Goal: Submit feedback/report problem

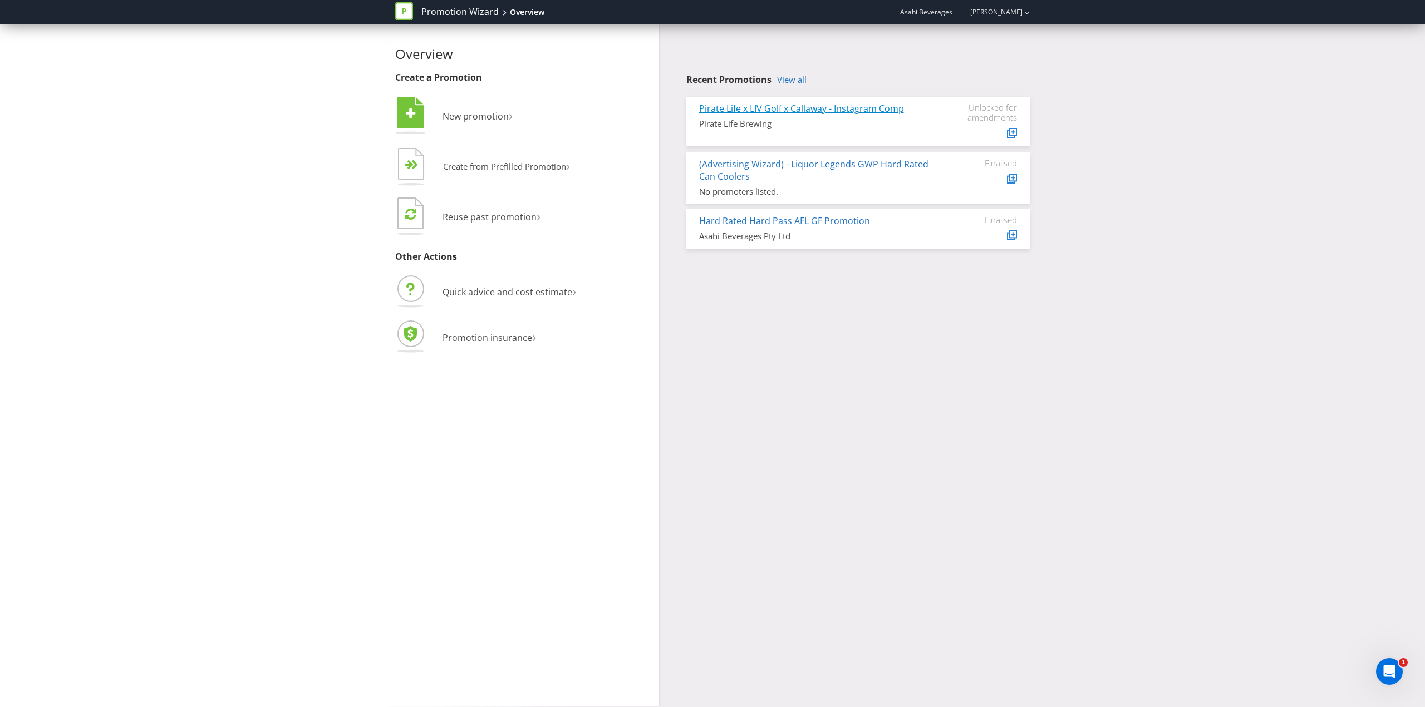
click at [803, 106] on link "Pirate Life x LIV Golf x Callaway - Instagram Comp" at bounding box center [801, 108] width 205 height 12
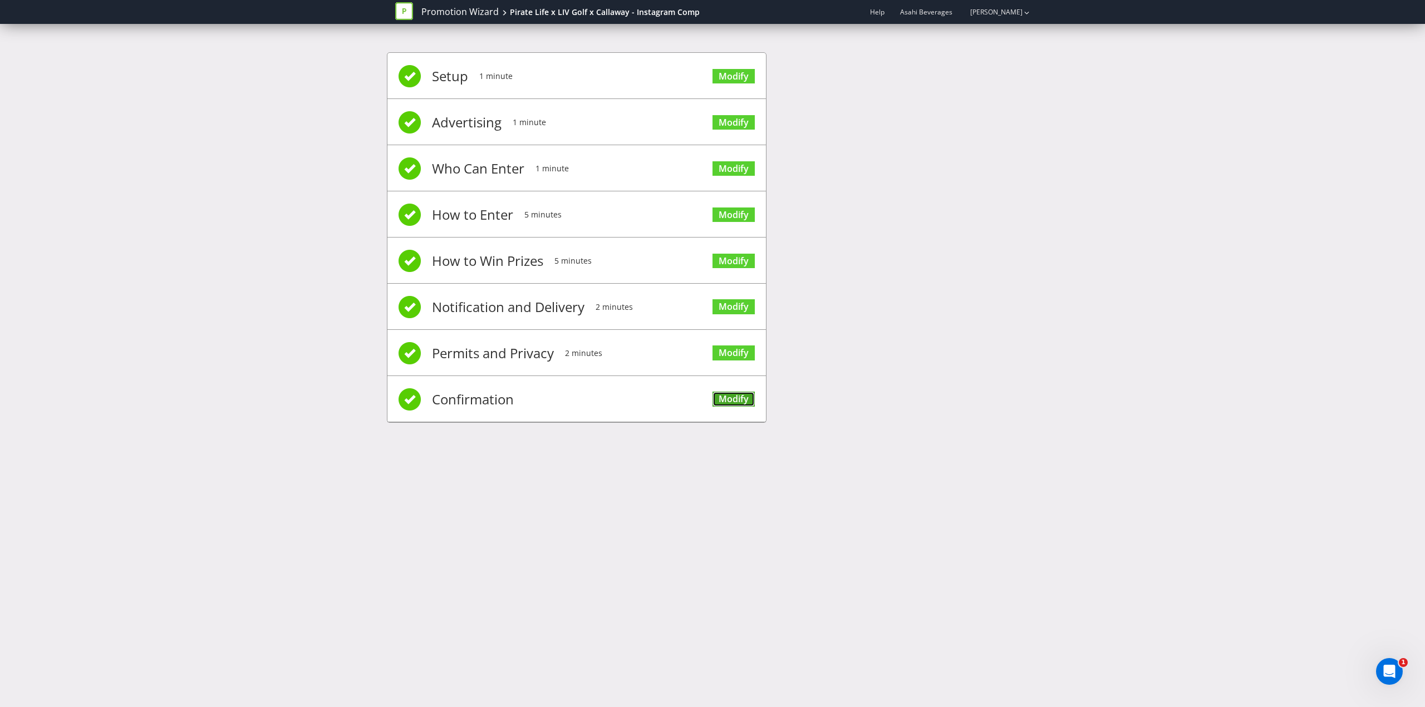
click at [735, 404] on link "Modify" at bounding box center [733, 399] width 42 height 15
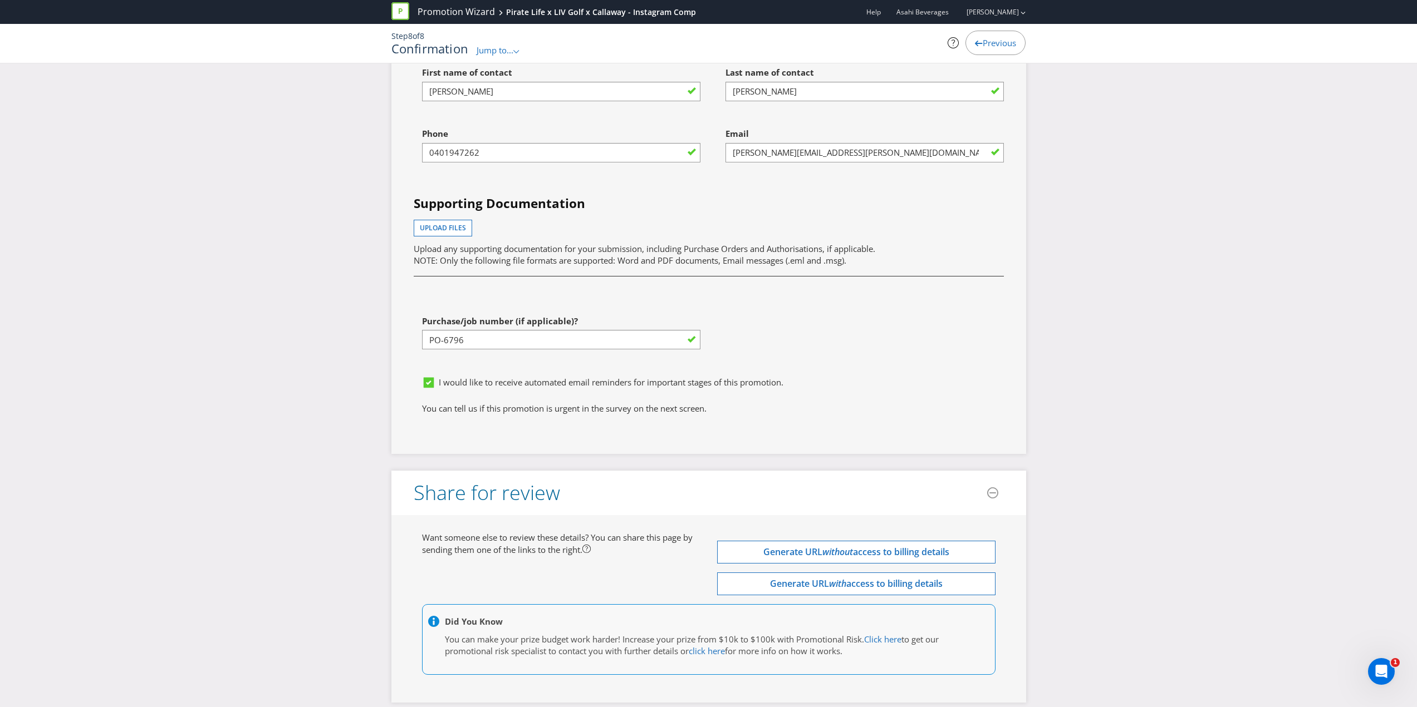
scroll to position [4046, 0]
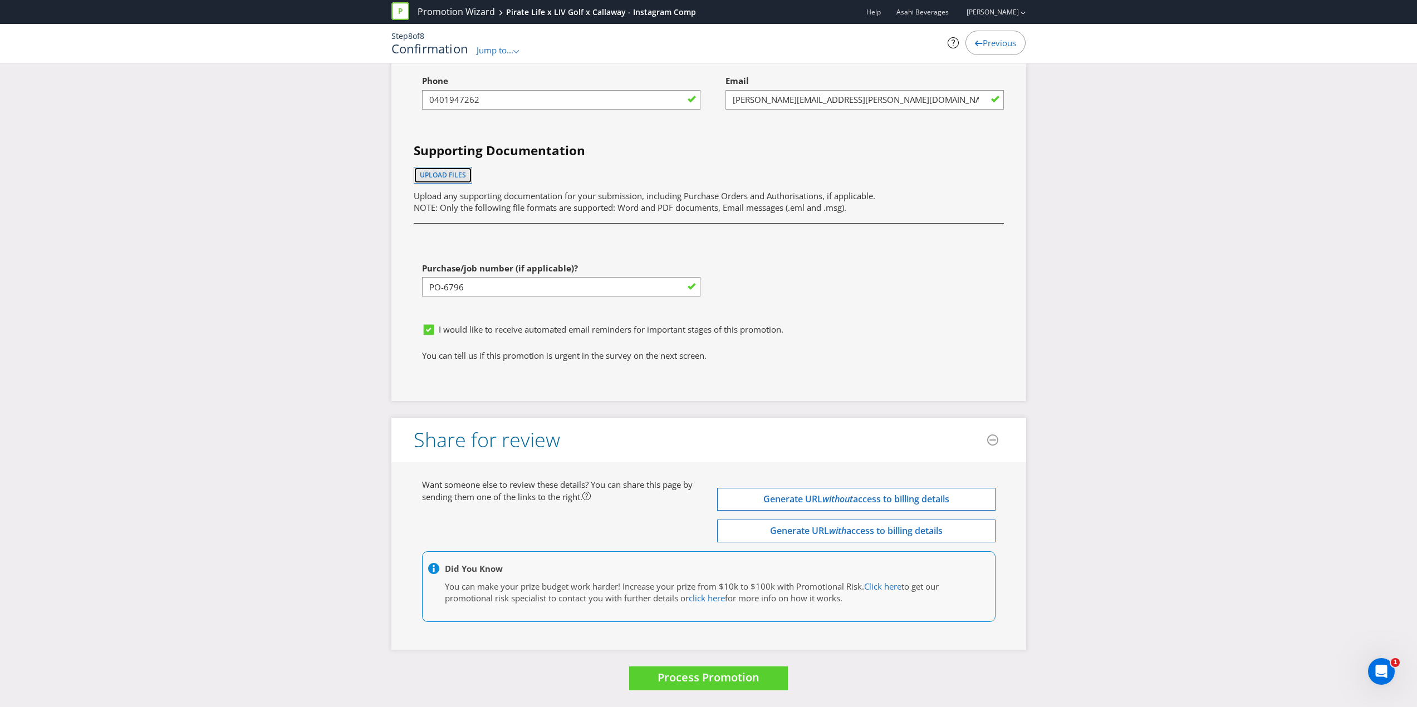
click at [444, 172] on span "Upload files" at bounding box center [443, 174] width 46 height 9
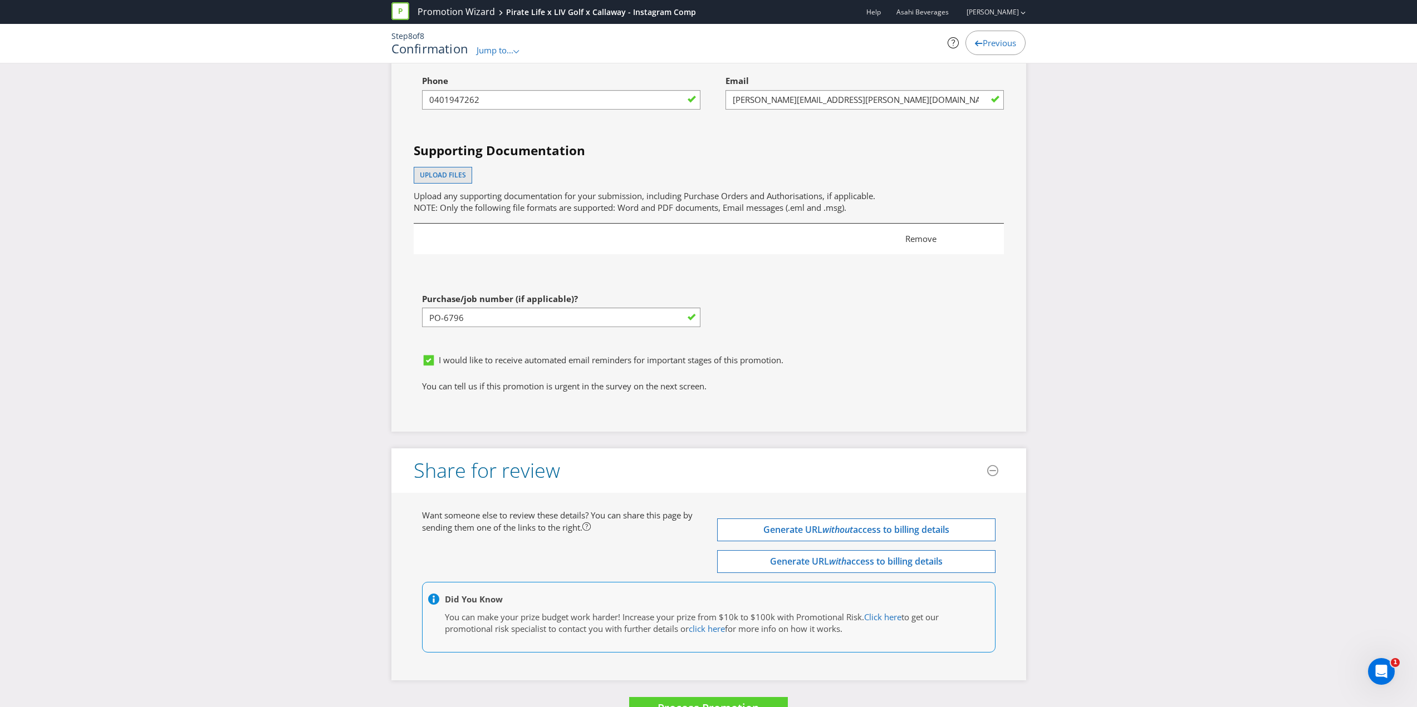
click at [580, 242] on div "Remove" at bounding box center [708, 239] width 565 height 16
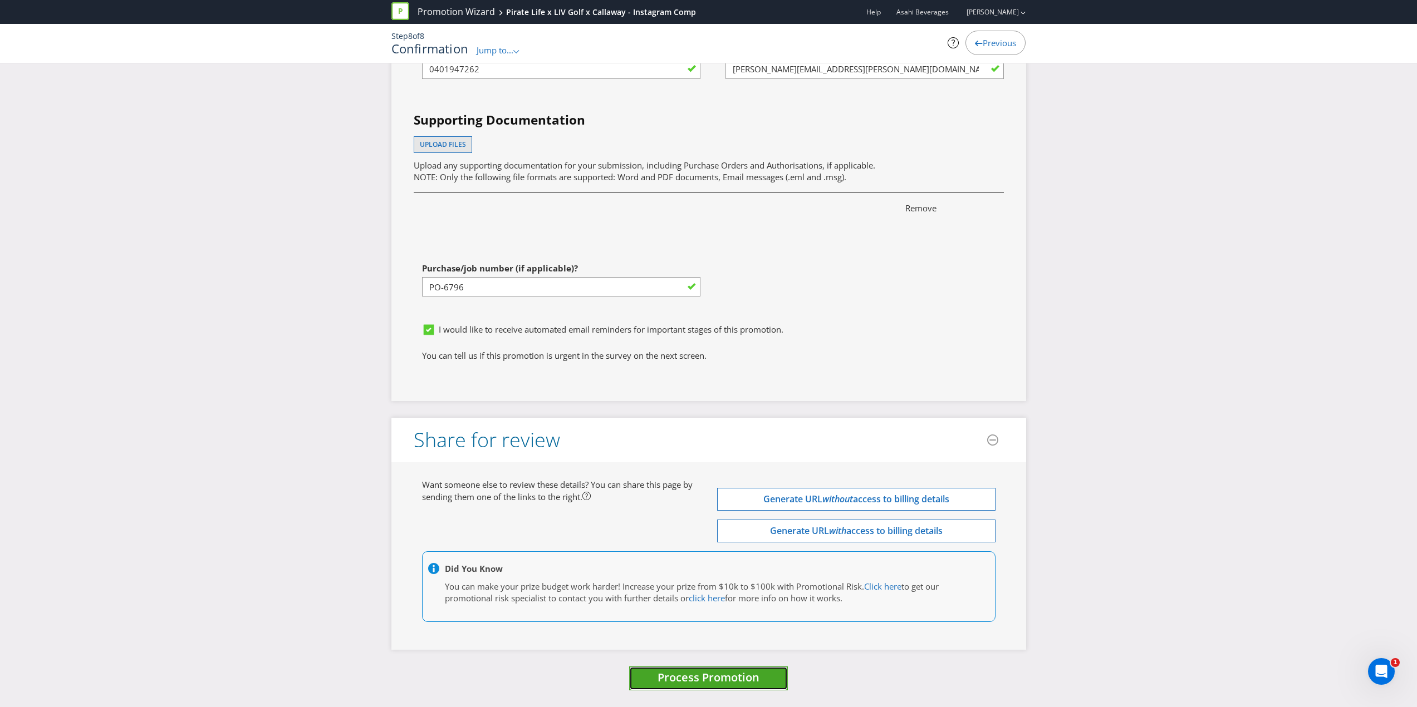
click at [766, 682] on button "Process Promotion" at bounding box center [708, 679] width 159 height 24
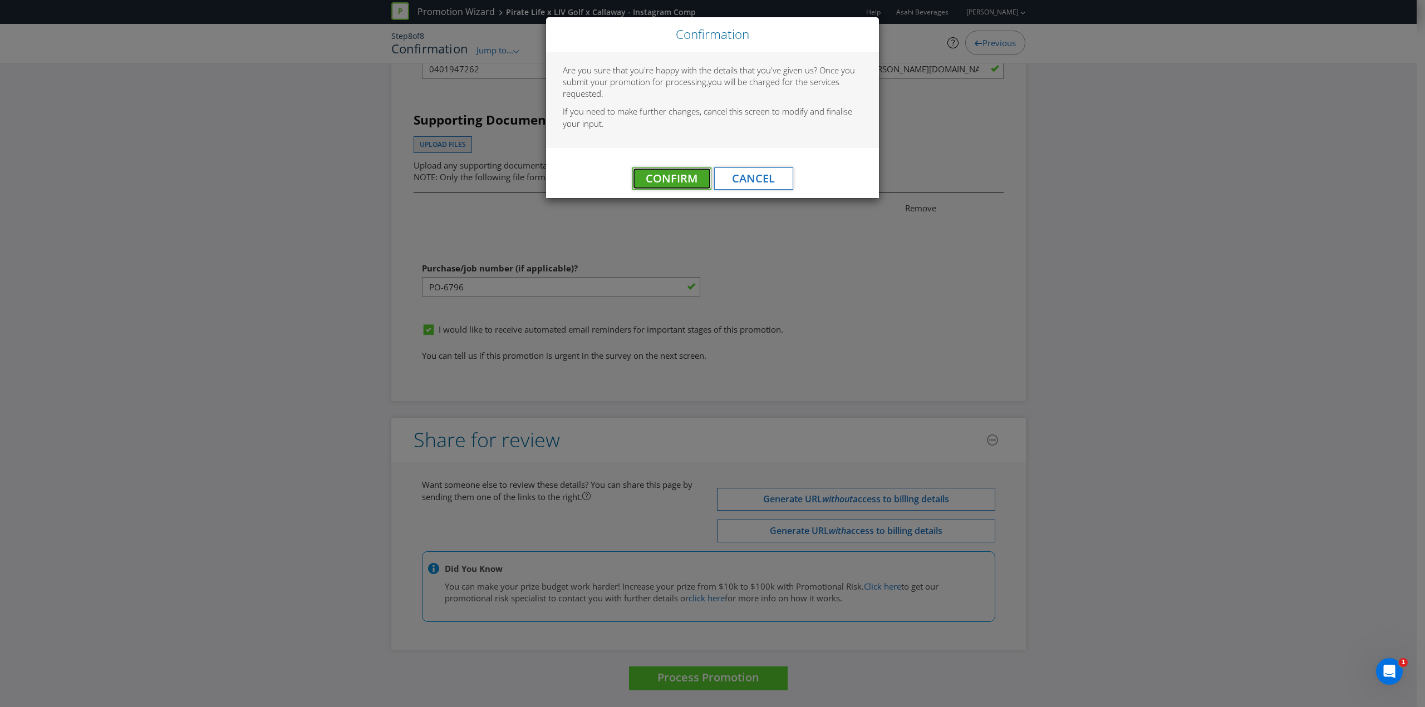
click at [672, 179] on span "Confirm" at bounding box center [672, 178] width 52 height 15
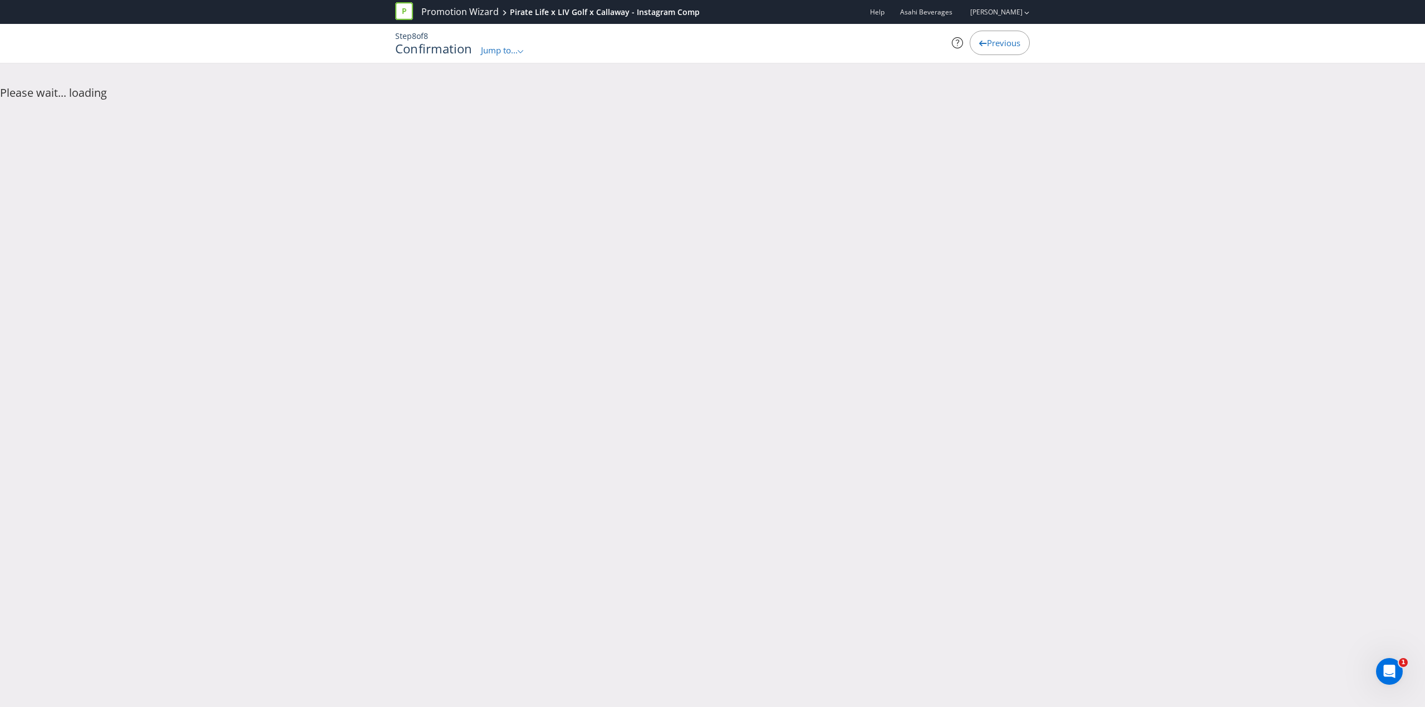
scroll to position [0, 0]
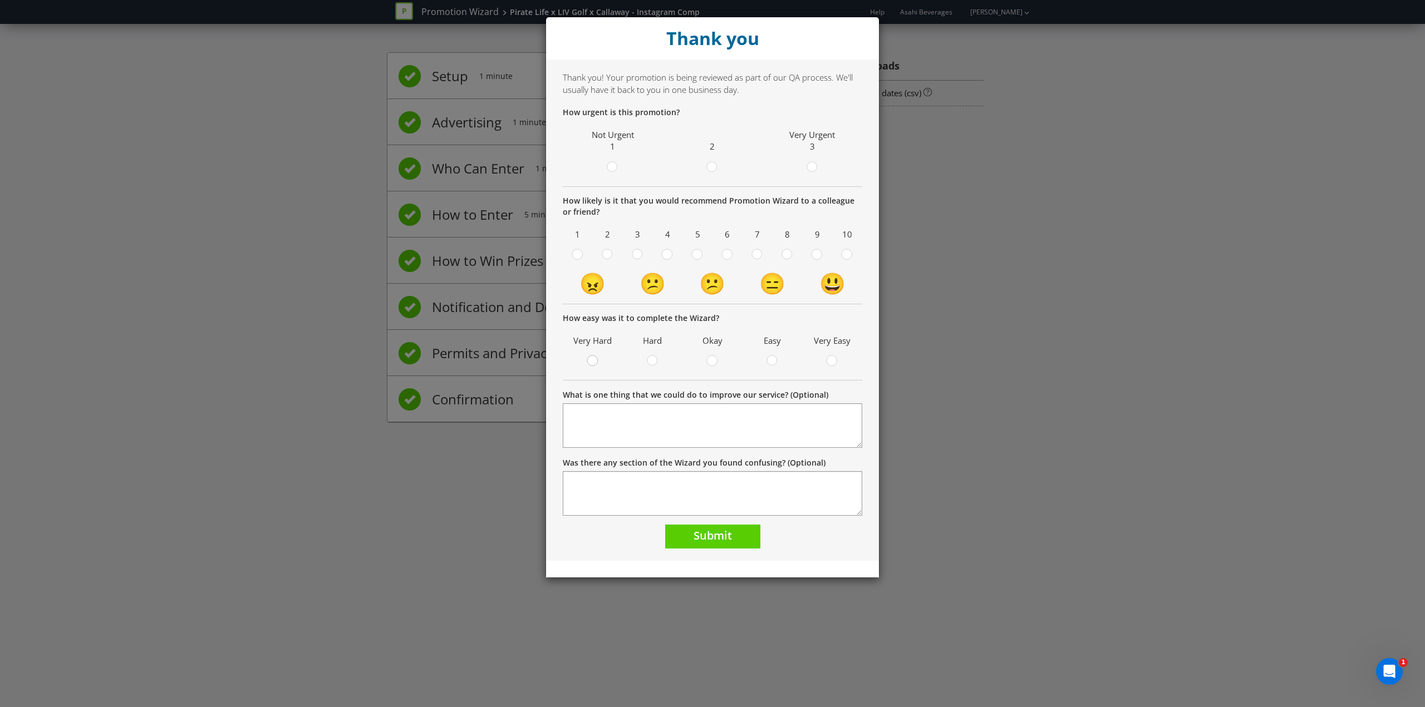
click at [591, 361] on circle at bounding box center [592, 361] width 10 height 10
click at [0, 0] on input "radio" at bounding box center [0, 0] width 0 height 0
click at [720, 432] on textarea "What is one thing that we could do to improve our service? (Optional)" at bounding box center [712, 426] width 299 height 45
type textarea "Y"
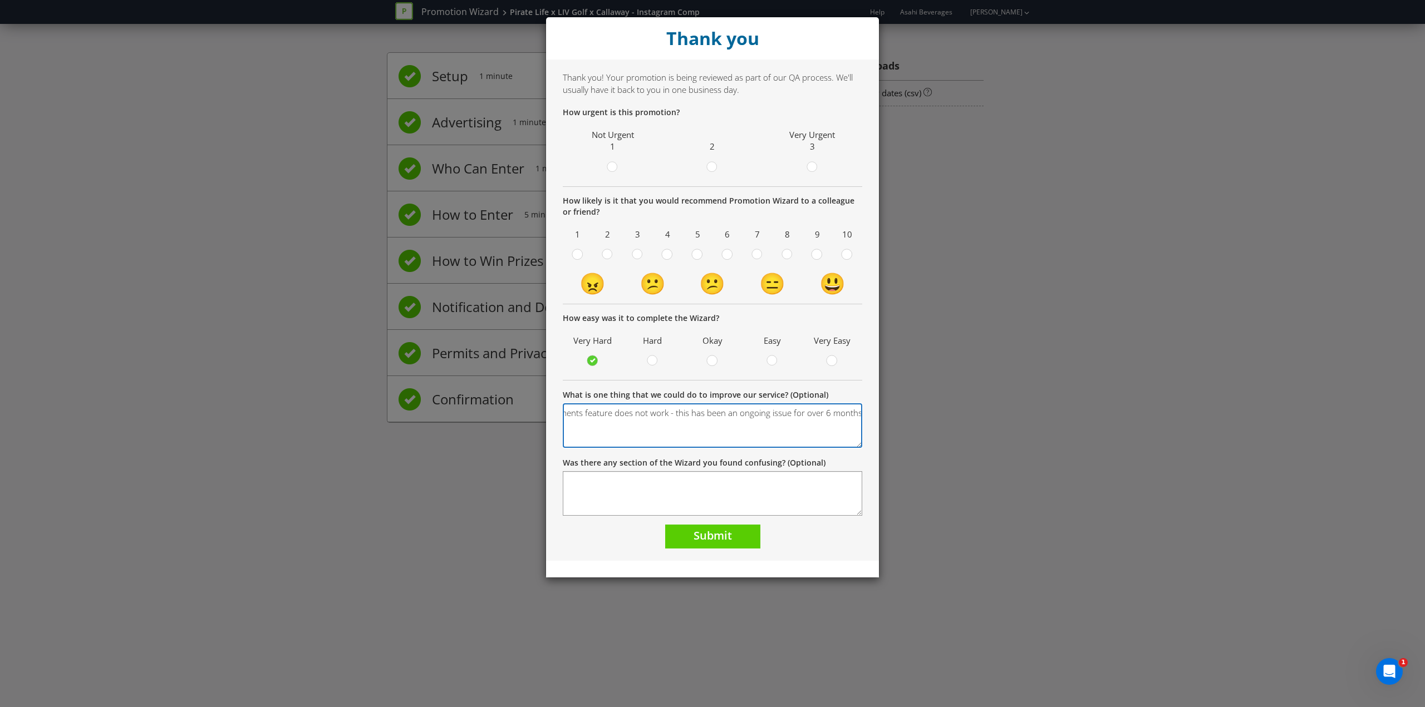
type textarea "The Plexus pload documents feature does not work - this has been an ongoing iss…"
click at [714, 453] on form "How urgent is this promotion? Not Urgent 1 2 Very Urgent 3 How likely is it tha…" at bounding box center [712, 328] width 299 height 442
drag, startPoint x: 709, startPoint y: 358, endPoint x: 711, endPoint y: 364, distance: 5.8
click at [710, 358] on div at bounding box center [711, 362] width 11 height 14
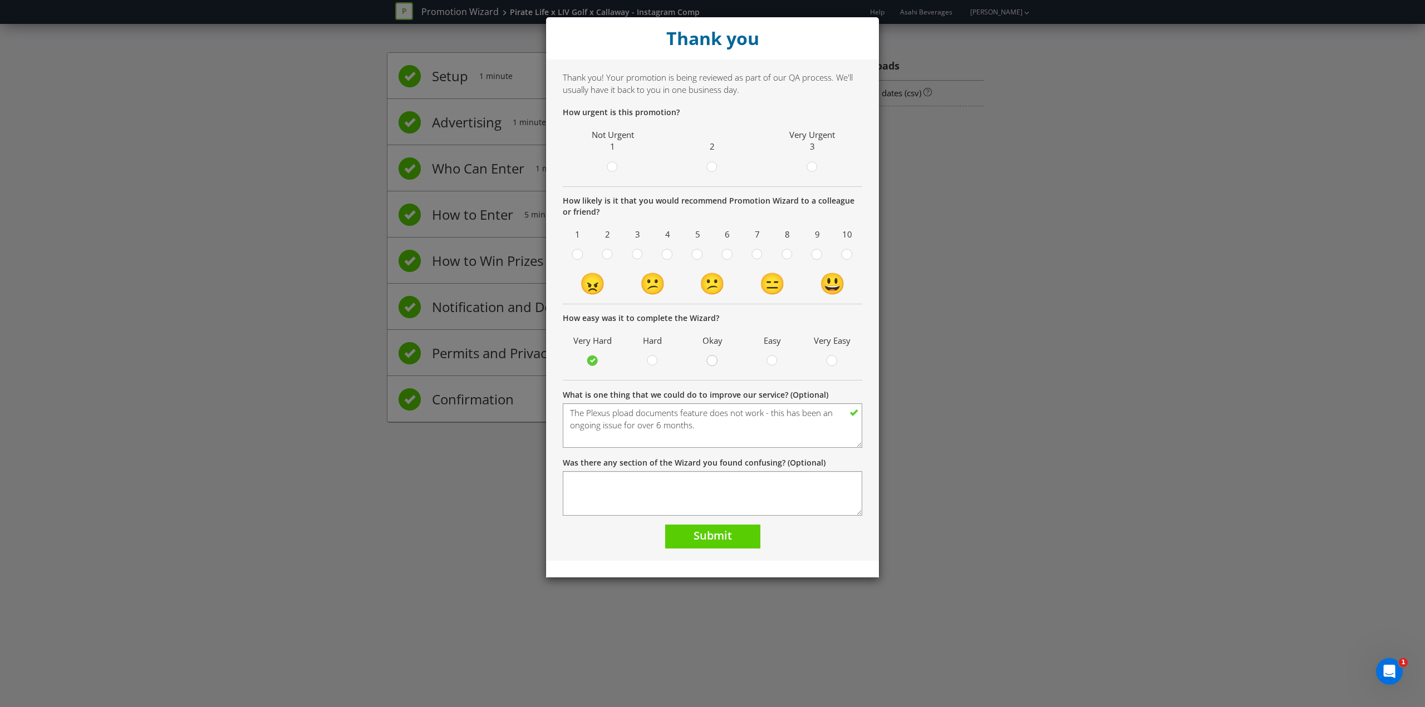
click at [0, 0] on input "radio" at bounding box center [0, 0] width 0 height 0
click at [719, 535] on span "Submit" at bounding box center [713, 535] width 38 height 15
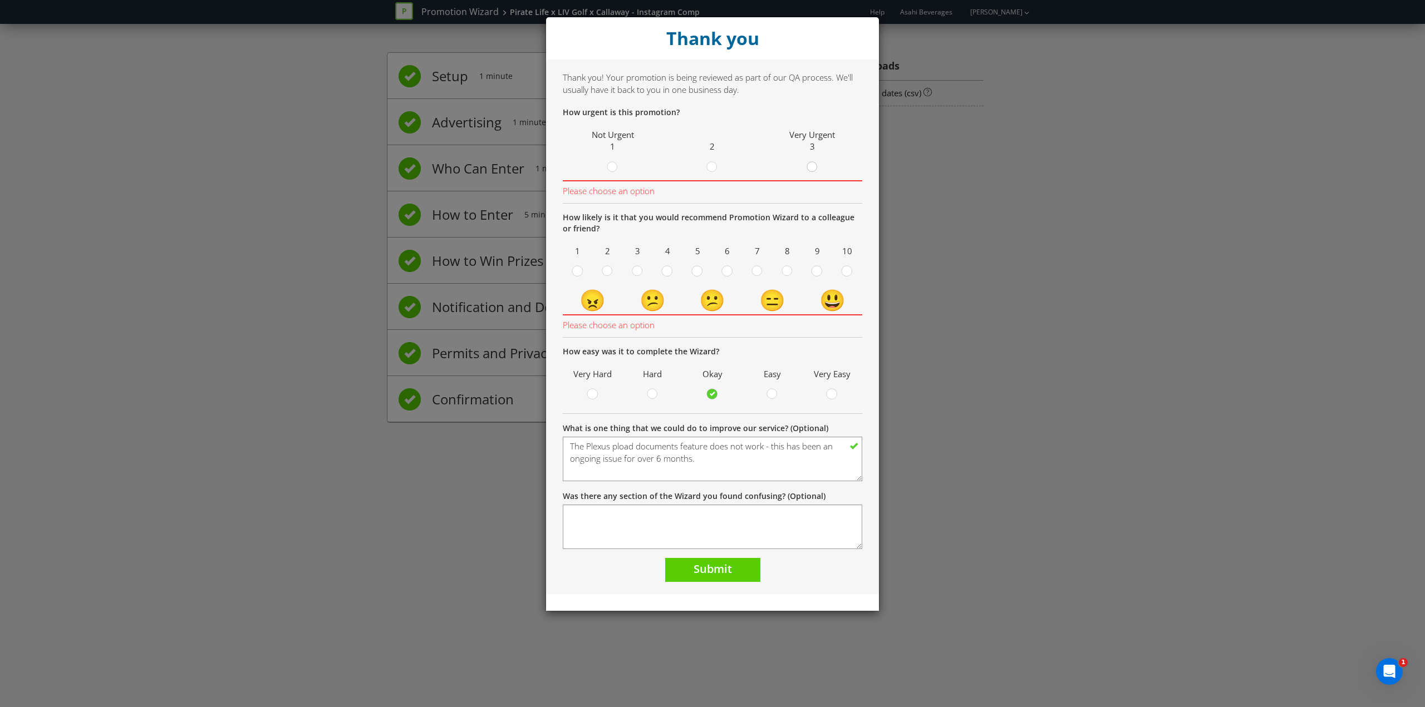
click at [810, 165] on div at bounding box center [812, 164] width 6 height 6
click at [0, 0] on input "radio" at bounding box center [0, 0] width 0 height 0
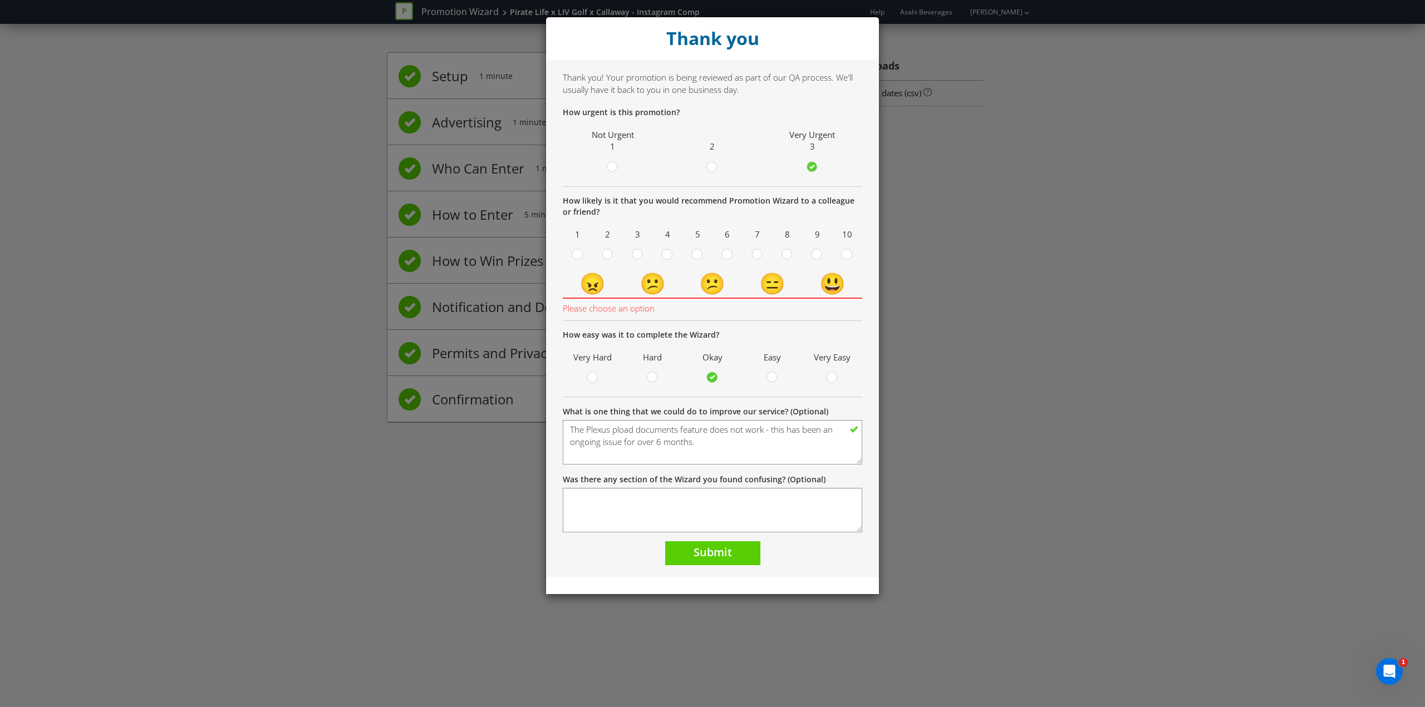
click at [694, 258] on icon at bounding box center [696, 254] width 11 height 11
click at [0, 0] on input "radio" at bounding box center [0, 0] width 0 height 0
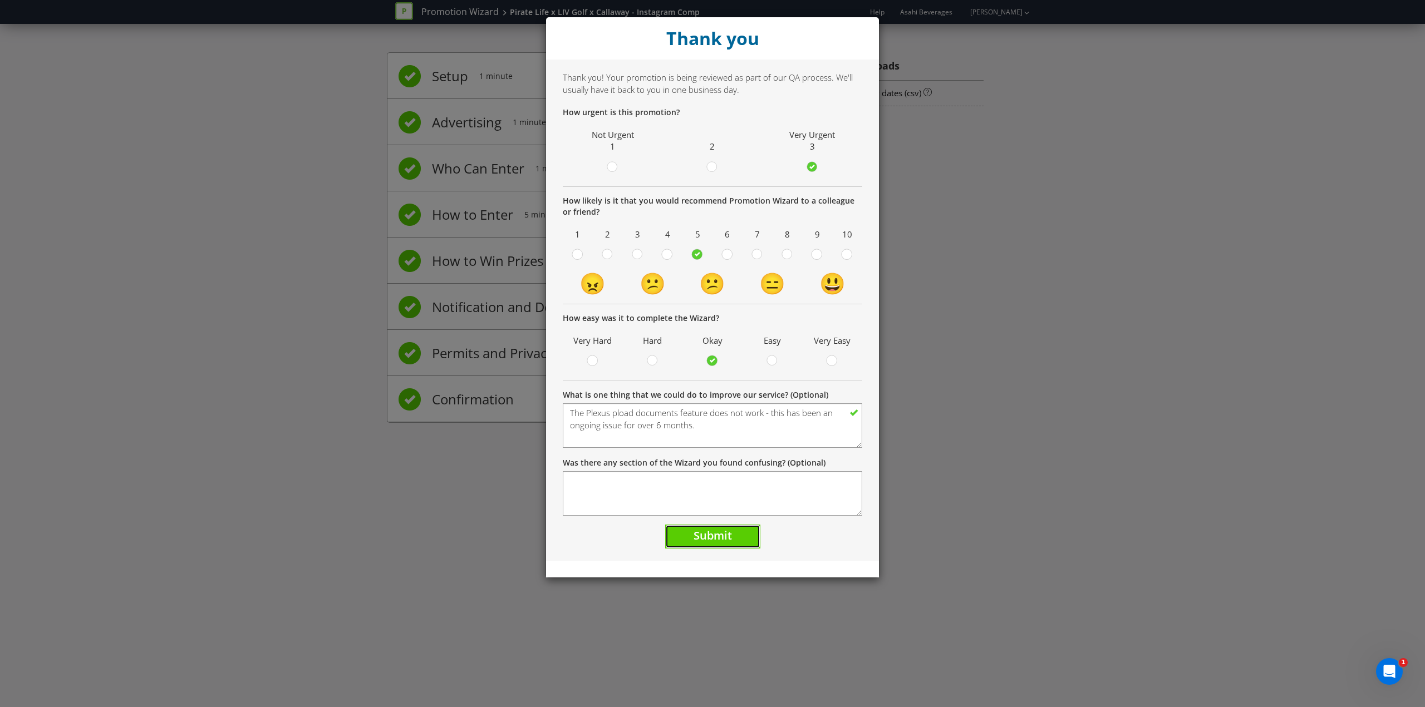
click at [726, 544] on button "Submit" at bounding box center [712, 537] width 95 height 24
